Goal: Task Accomplishment & Management: Complete application form

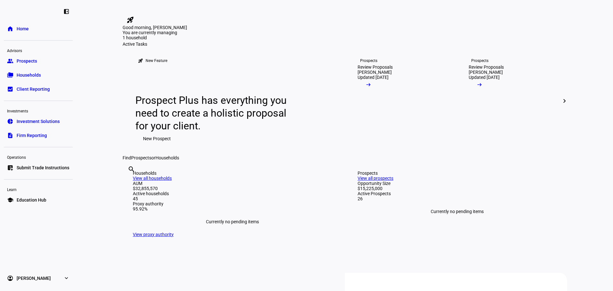
click at [129, 182] on input "text" at bounding box center [128, 178] width 1 height 8
type input "[PERSON_NAME]"
drag, startPoint x: 320, startPoint y: 279, endPoint x: 323, endPoint y: 278, distance: 3.6
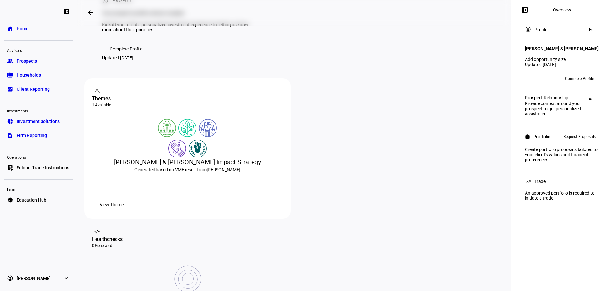
scroll to position [32, 0]
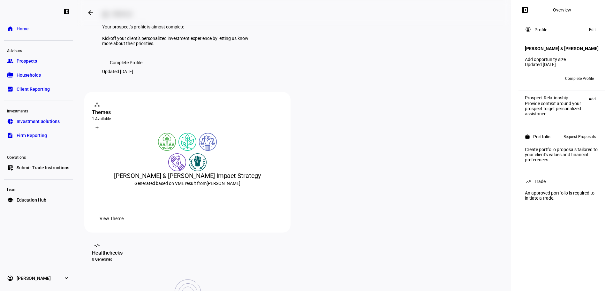
click at [133, 69] on span "Complete Profile" at bounding box center [126, 62] width 33 height 13
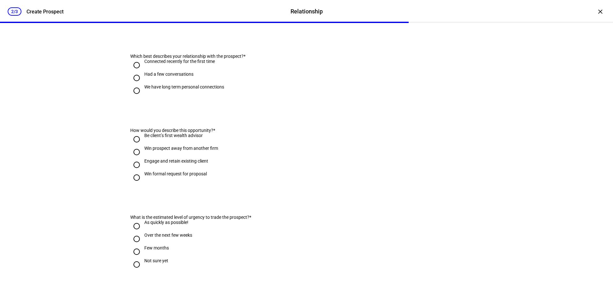
scroll to position [91, 0]
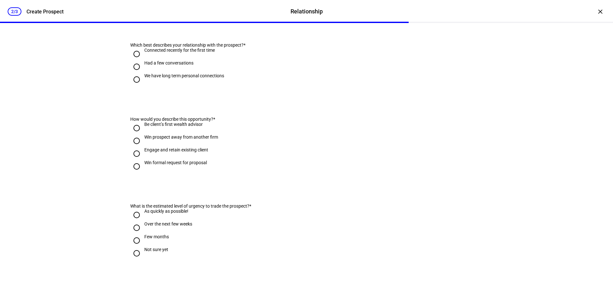
click at [186, 78] on div "We have long term personal connections" at bounding box center [184, 75] width 80 height 5
click at [133, 86] on input "We have long term personal connections" at bounding box center [136, 79] width 13 height 13
radio input "true"
click at [132, 160] on input "Engage and retain existing client" at bounding box center [136, 153] width 13 height 13
radio input "true"
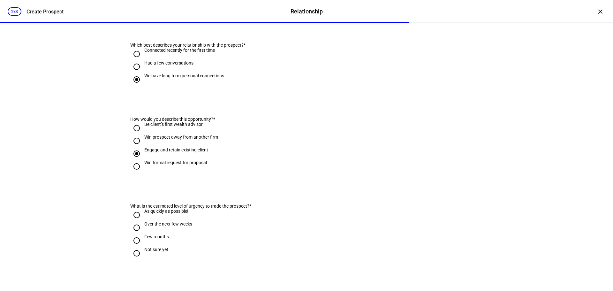
click at [206, 85] on div "We have long term personal connections" at bounding box center [184, 78] width 80 height 11
click at [143, 86] on input "We have long term personal connections" at bounding box center [136, 79] width 13 height 13
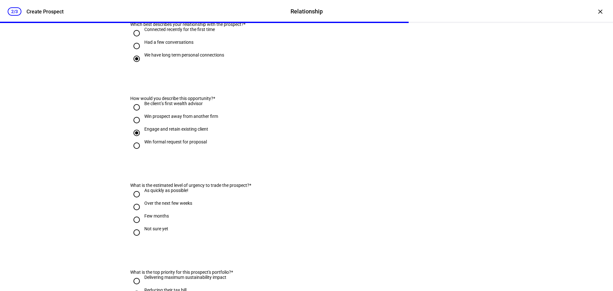
scroll to position [155, 0]
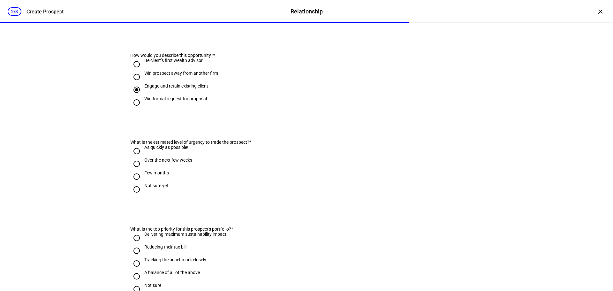
click at [161, 150] on div "As quickly as possible!" at bounding box center [166, 147] width 44 height 5
click at [143, 157] on input "As quickly as possible!" at bounding box center [136, 151] width 13 height 13
radio input "true"
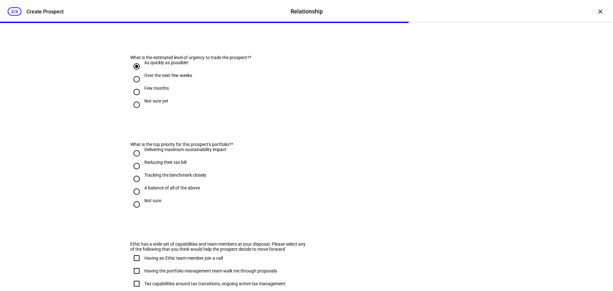
scroll to position [251, 0]
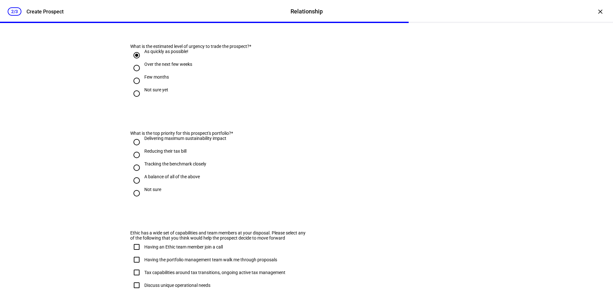
click at [151, 192] on div "Not sure" at bounding box center [152, 189] width 17 height 5
click at [143, 200] on input "Not sure" at bounding box center [136, 193] width 13 height 13
radio input "true"
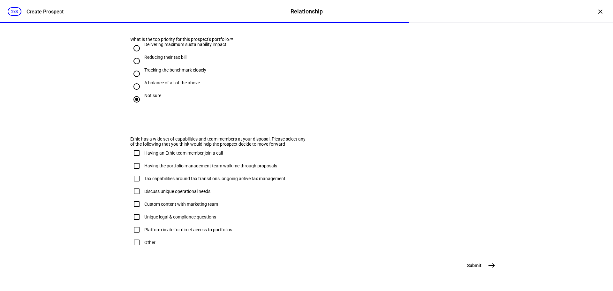
scroll to position [379, 0]
click at [165, 176] on div "Tax capabilities around tax transitions, ongoing active tax management" at bounding box center [214, 178] width 141 height 5
click at [143, 172] on input "Tax capabilities around tax transitions, ongoing active tax management" at bounding box center [136, 178] width 13 height 13
checkbox input "true"
click at [166, 163] on div "Having the portfolio management team walk me through proposals" at bounding box center [210, 165] width 133 height 5
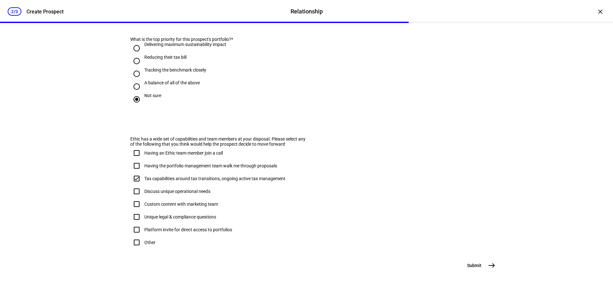
click at [143, 159] on input "Having the portfolio management team walk me through proposals" at bounding box center [136, 165] width 13 height 13
click at [165, 163] on div "Having the portfolio management team walk me through proposals" at bounding box center [210, 165] width 133 height 5
click at [143, 159] on input "Having the portfolio management team walk me through proposals" at bounding box center [136, 165] width 13 height 13
checkbox input "false"
click at [489, 267] on mat-icon "east" at bounding box center [492, 266] width 8 height 8
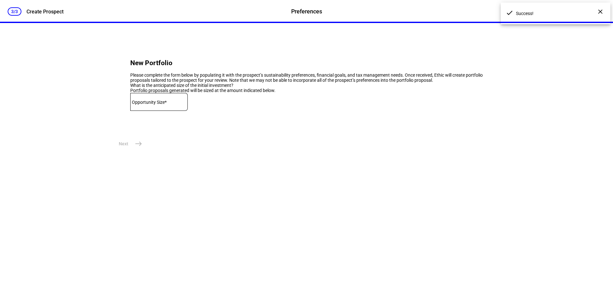
scroll to position [0, 0]
click at [176, 103] on input at bounding box center [158, 100] width 57 height 5
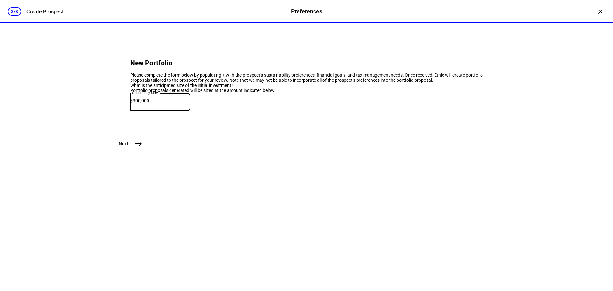
type input "300,000"
click at [138, 148] on mat-icon "east" at bounding box center [139, 144] width 8 height 8
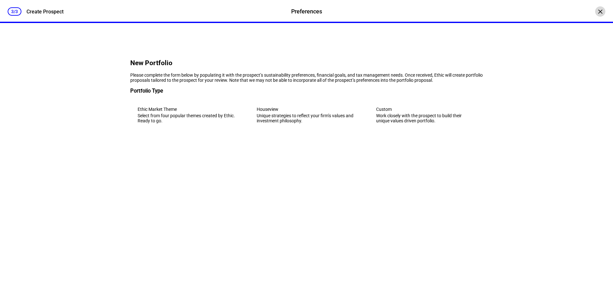
click at [591, 14] on div "3/3 Create Prospect Preferences Preferences Create Prospect ×" at bounding box center [306, 11] width 613 height 23
click at [595, 12] on div "×" at bounding box center [600, 11] width 10 height 10
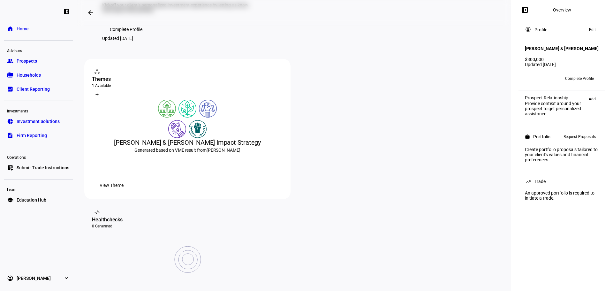
scroll to position [96, 0]
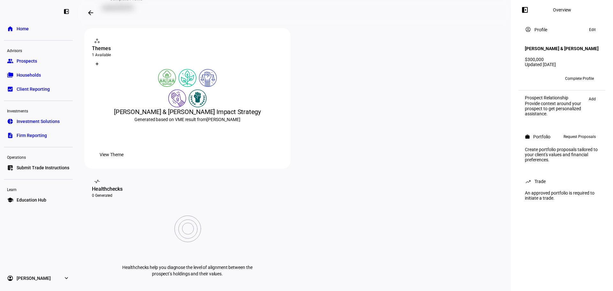
click at [124, 161] on span "View Theme" at bounding box center [112, 154] width 24 height 13
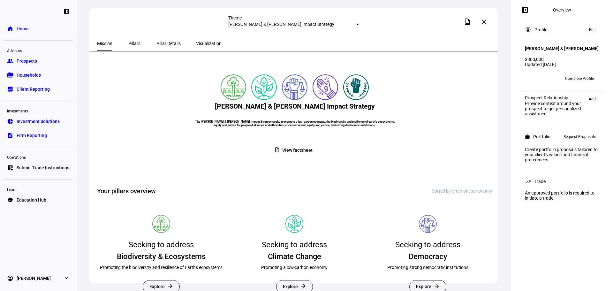
click at [156, 38] on span "Pillar Details" at bounding box center [168, 43] width 24 height 15
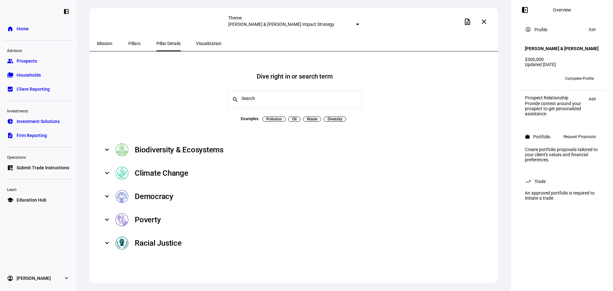
click at [131, 42] on span "Pillars" at bounding box center [134, 43] width 12 height 4
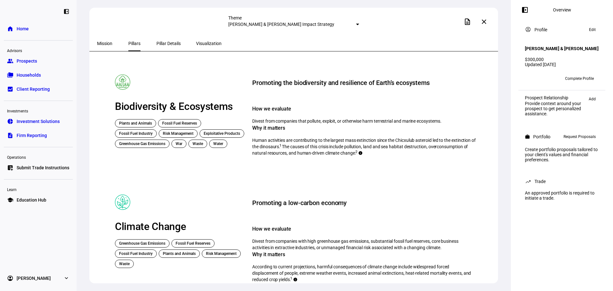
click at [114, 45] on div "Mission" at bounding box center [104, 43] width 31 height 15
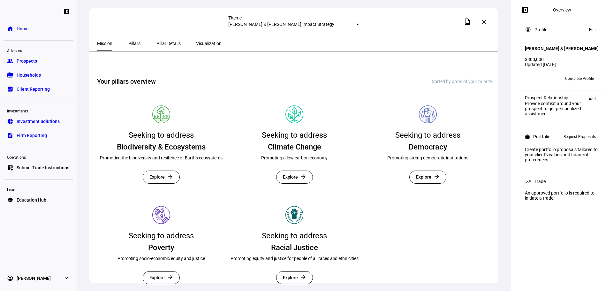
scroll to position [174, 0]
click at [485, 23] on mat-icon "close" at bounding box center [484, 22] width 8 height 8
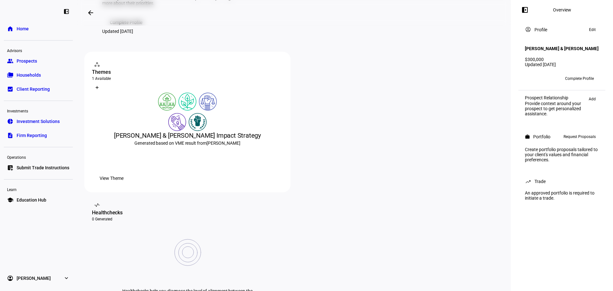
scroll to position [64, 0]
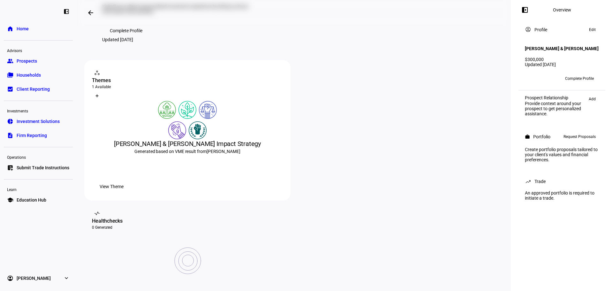
click at [140, 37] on span "Complete Profile" at bounding box center [126, 30] width 33 height 13
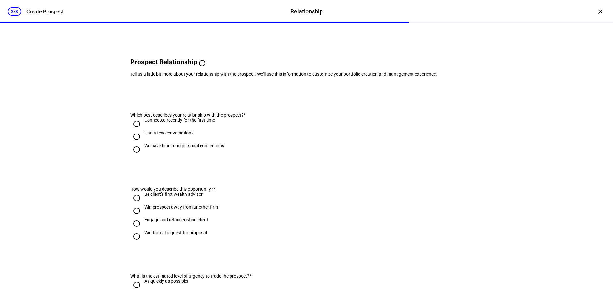
scroll to position [32, 0]
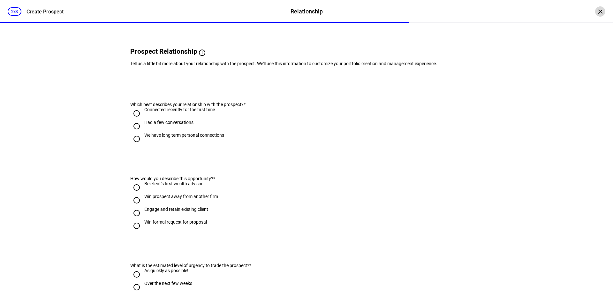
click at [597, 11] on div "×" at bounding box center [600, 11] width 10 height 10
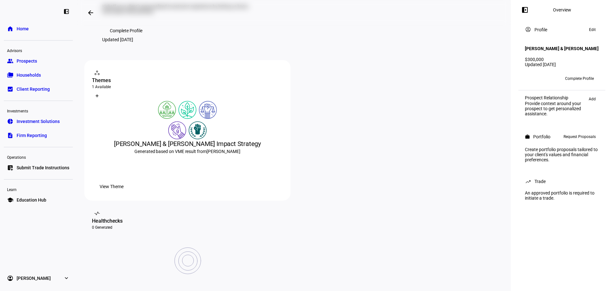
click at [577, 83] on span "Complete Profile" at bounding box center [579, 78] width 29 height 10
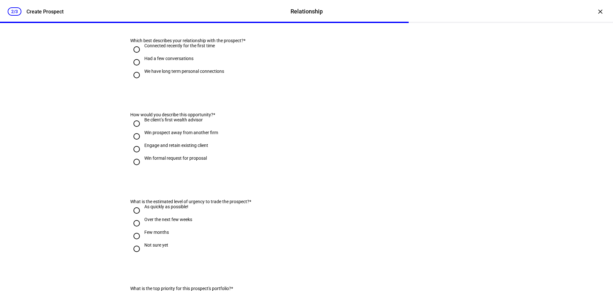
scroll to position [64, 0]
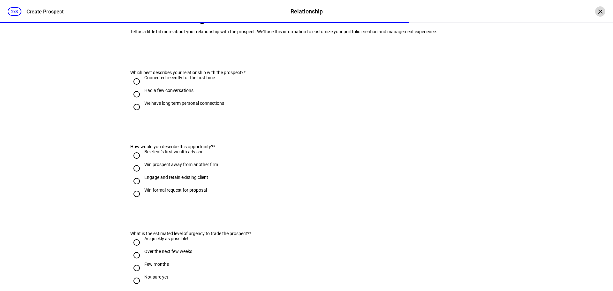
click at [595, 13] on div "×" at bounding box center [600, 11] width 10 height 10
